Goal: Task Accomplishment & Management: Manage account settings

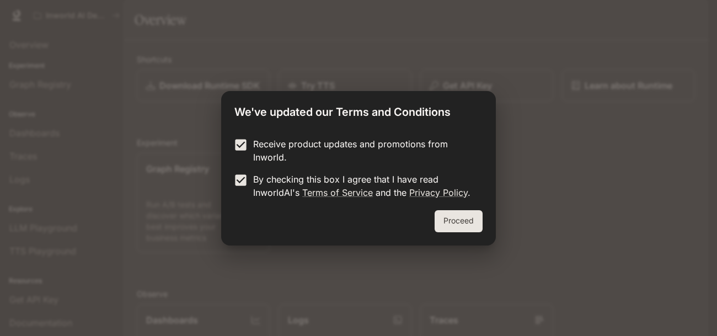
click at [443, 217] on button "Proceed" at bounding box center [459, 221] width 48 height 22
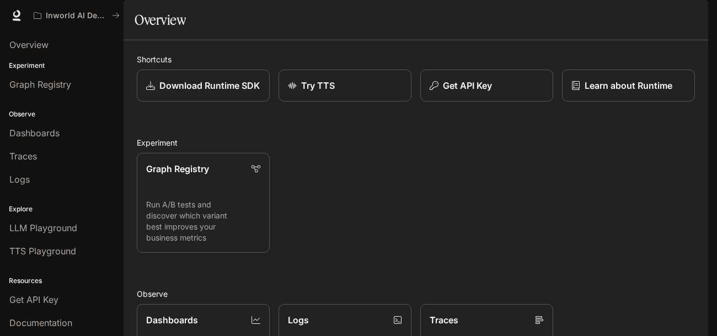
click at [399, 253] on div "Graph Registry Run A/B tests and discover which variant best improves your busi…" at bounding box center [411, 198] width 567 height 109
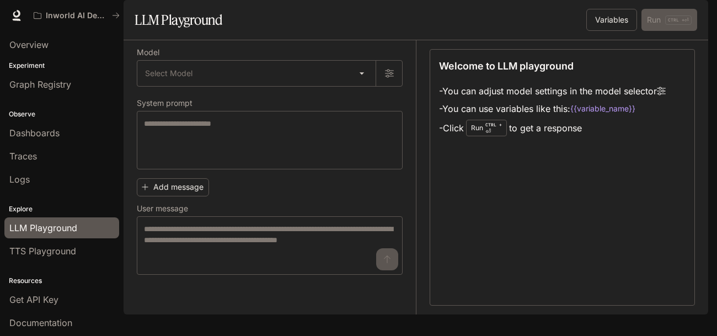
click at [255, 223] on div "Add message User message * ​" at bounding box center [270, 224] width 266 height 101
click at [275, 103] on body "Skip to main content Inworld AI Demos Documentation Documentation Portal Overvi…" at bounding box center [358, 168] width 717 height 336
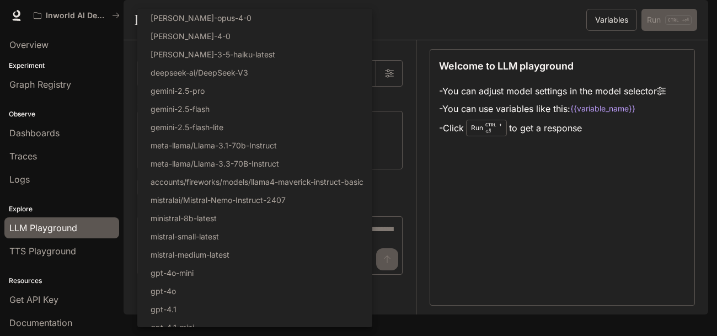
click at [421, 44] on div at bounding box center [358, 168] width 717 height 336
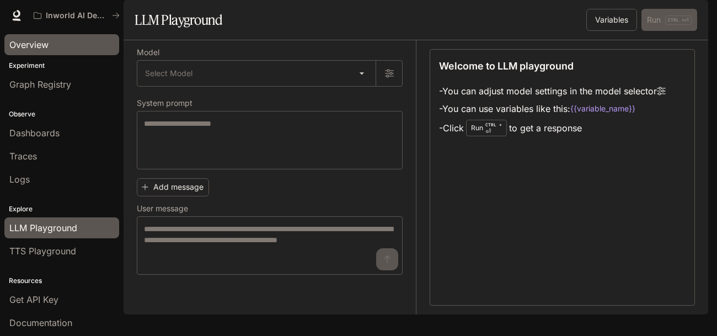
click at [60, 44] on div "Overview" at bounding box center [61, 44] width 105 height 13
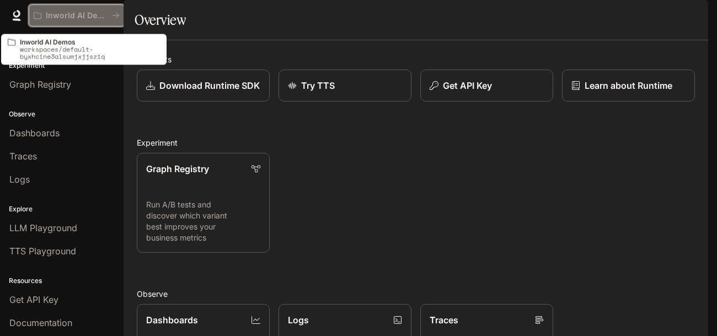
click at [79, 15] on p "Inworld AI Demos" at bounding box center [77, 15] width 62 height 9
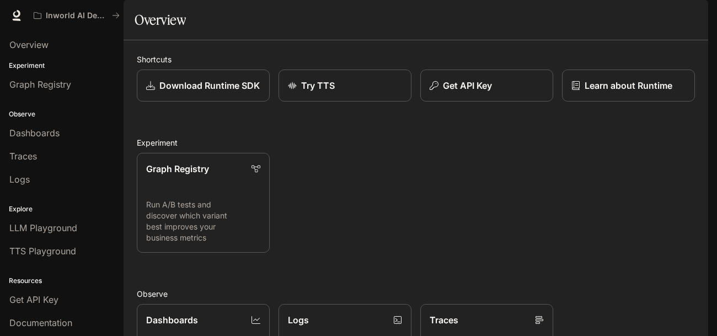
click at [333, 219] on div "Graph Registry Run A/B tests and discover which variant best improves your busi…" at bounding box center [411, 198] width 567 height 109
click at [20, 14] on icon at bounding box center [16, 15] width 11 height 11
click at [687, 14] on div "button" at bounding box center [692, 15] width 15 height 15
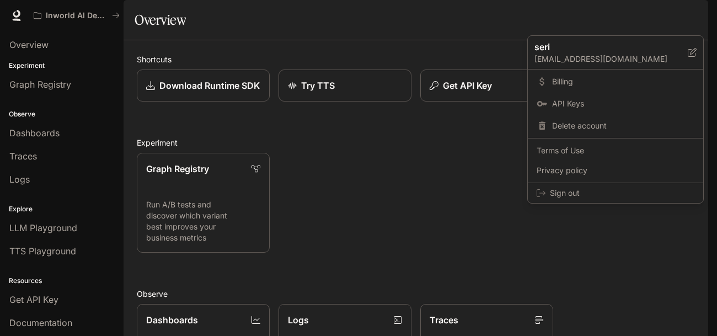
click at [472, 195] on div at bounding box center [358, 168] width 717 height 336
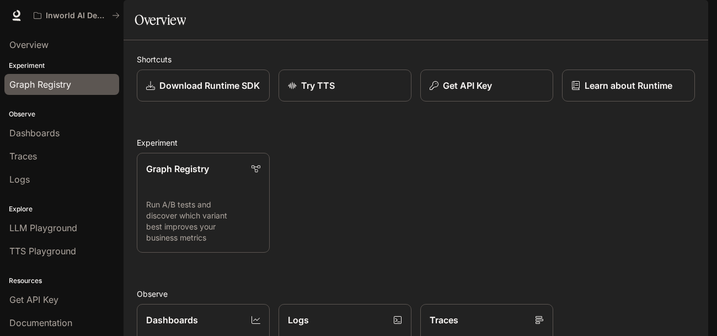
click at [79, 83] on div "Graph Registry" at bounding box center [61, 84] width 105 height 13
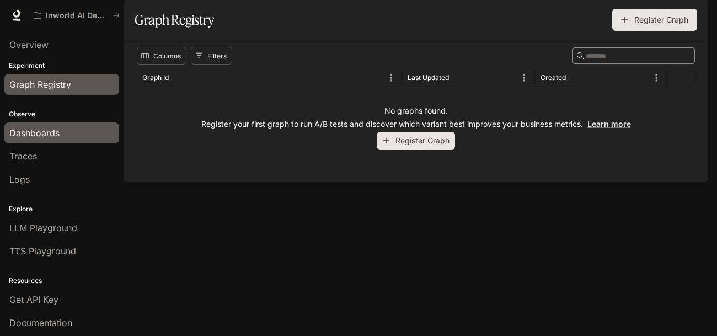
click at [51, 137] on span "Dashboards" at bounding box center [34, 132] width 50 height 13
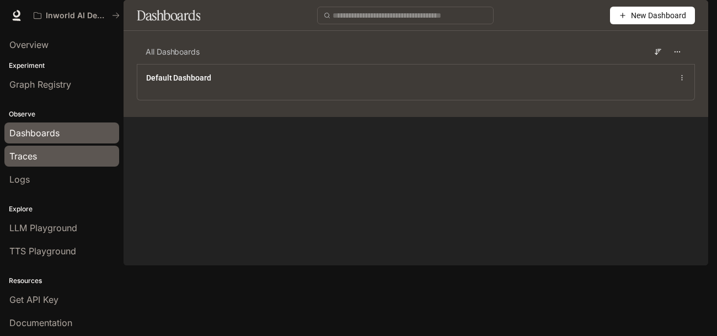
click at [47, 151] on div "Traces" at bounding box center [61, 155] width 105 height 13
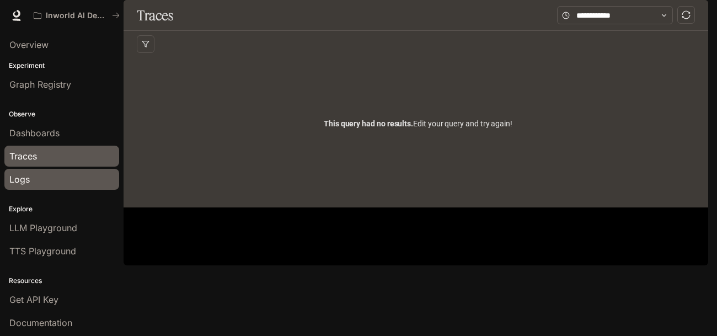
click at [45, 174] on div "Logs" at bounding box center [61, 179] width 105 height 13
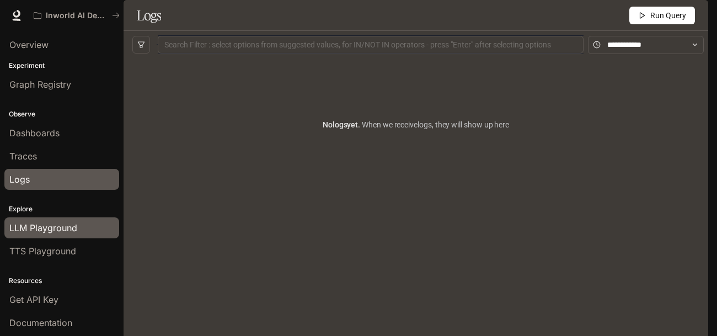
click at [42, 218] on link "LLM Playground" at bounding box center [61, 227] width 115 height 21
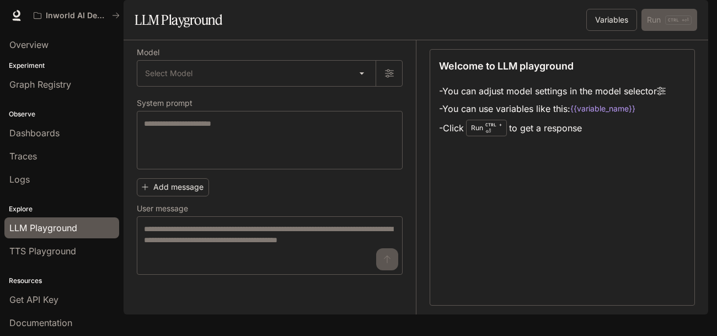
click at [246, 233] on div "Add message User message * ​" at bounding box center [270, 224] width 266 height 101
click at [304, 104] on body "Skip to main content Inworld AI Demos Documentation Documentation Portal Overvi…" at bounding box center [358, 168] width 717 height 336
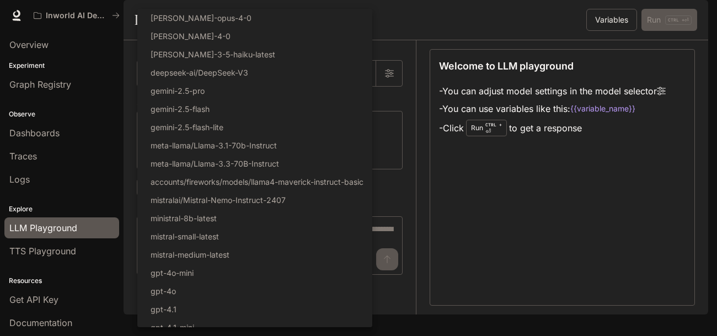
click at [408, 233] on div at bounding box center [358, 168] width 717 height 336
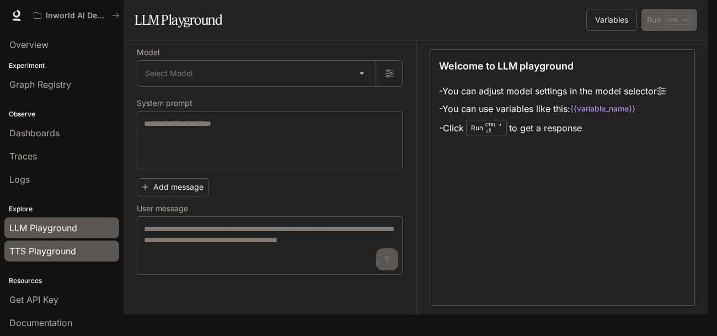
click at [16, 250] on span "TTS Playground" at bounding box center [42, 250] width 67 height 13
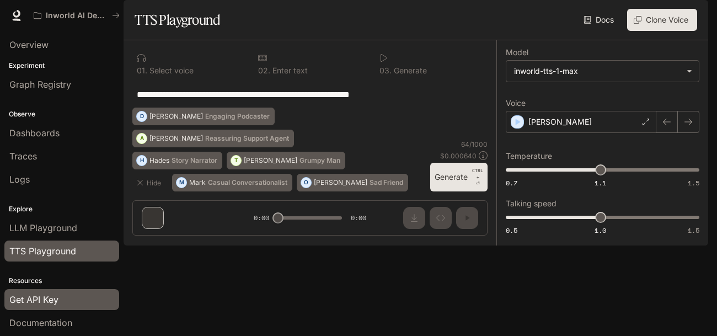
click at [77, 294] on div "Get API Key" at bounding box center [61, 299] width 105 height 13
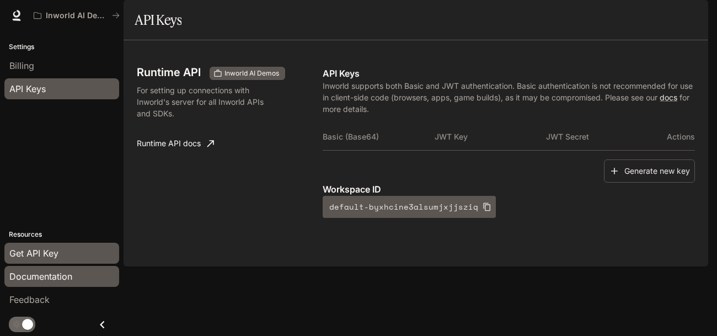
click at [73, 282] on div "Documentation" at bounding box center [61, 276] width 105 height 13
